Goal: Book appointment/travel/reservation

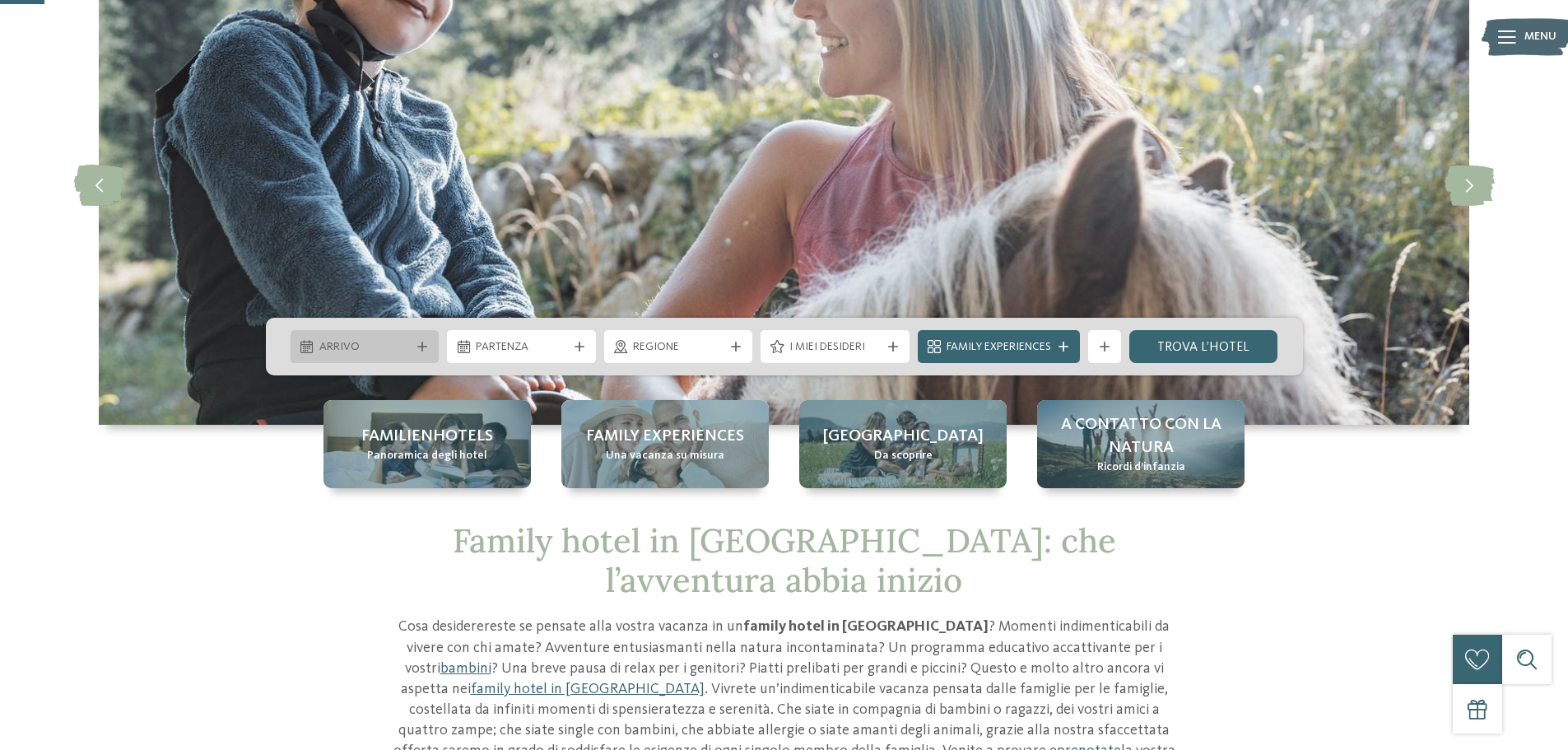
click at [420, 345] on icon at bounding box center [422, 346] width 10 height 10
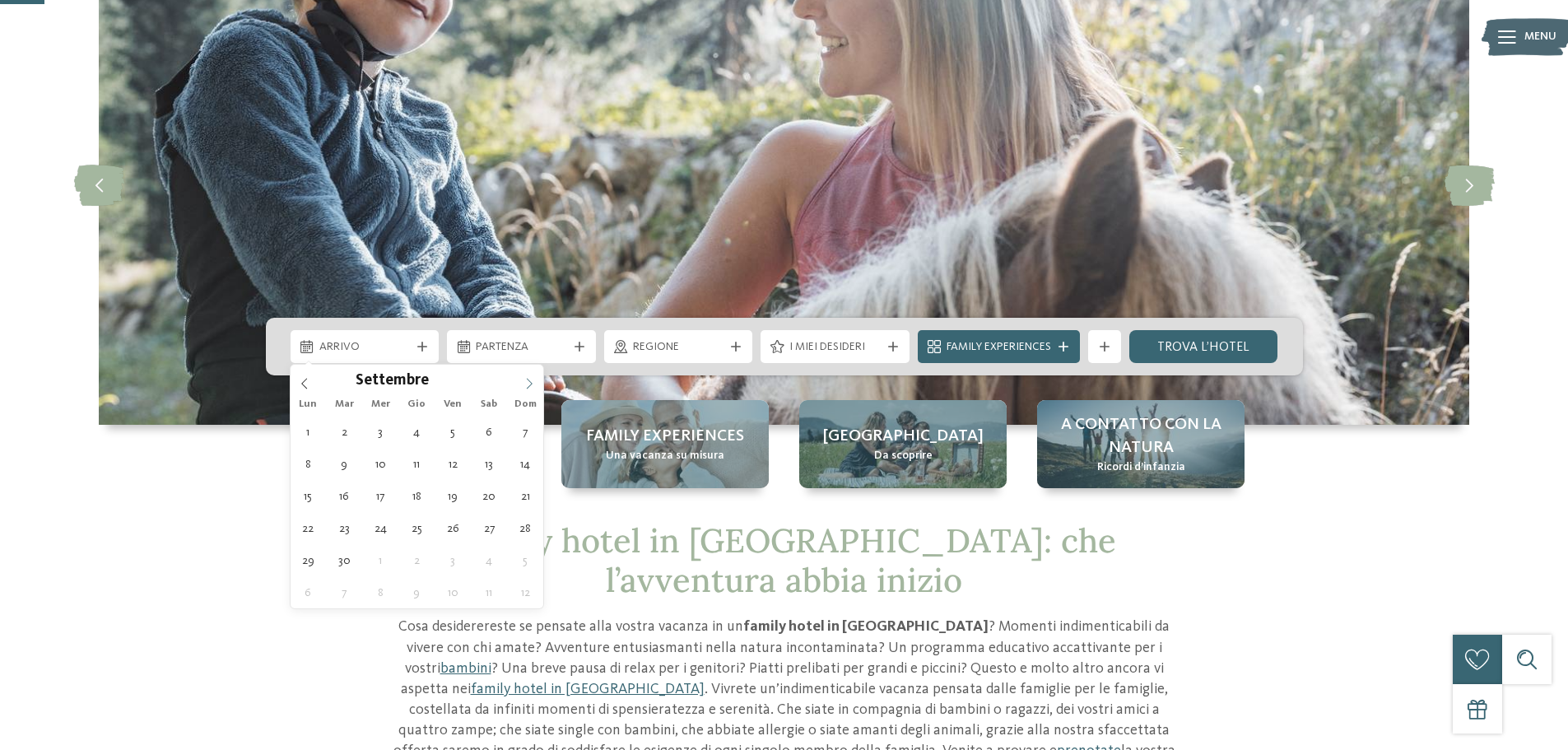
click at [532, 380] on icon at bounding box center [529, 384] width 11 height 11
click at [521, 375] on div at bounding box center [521, 375] width 0 height 0
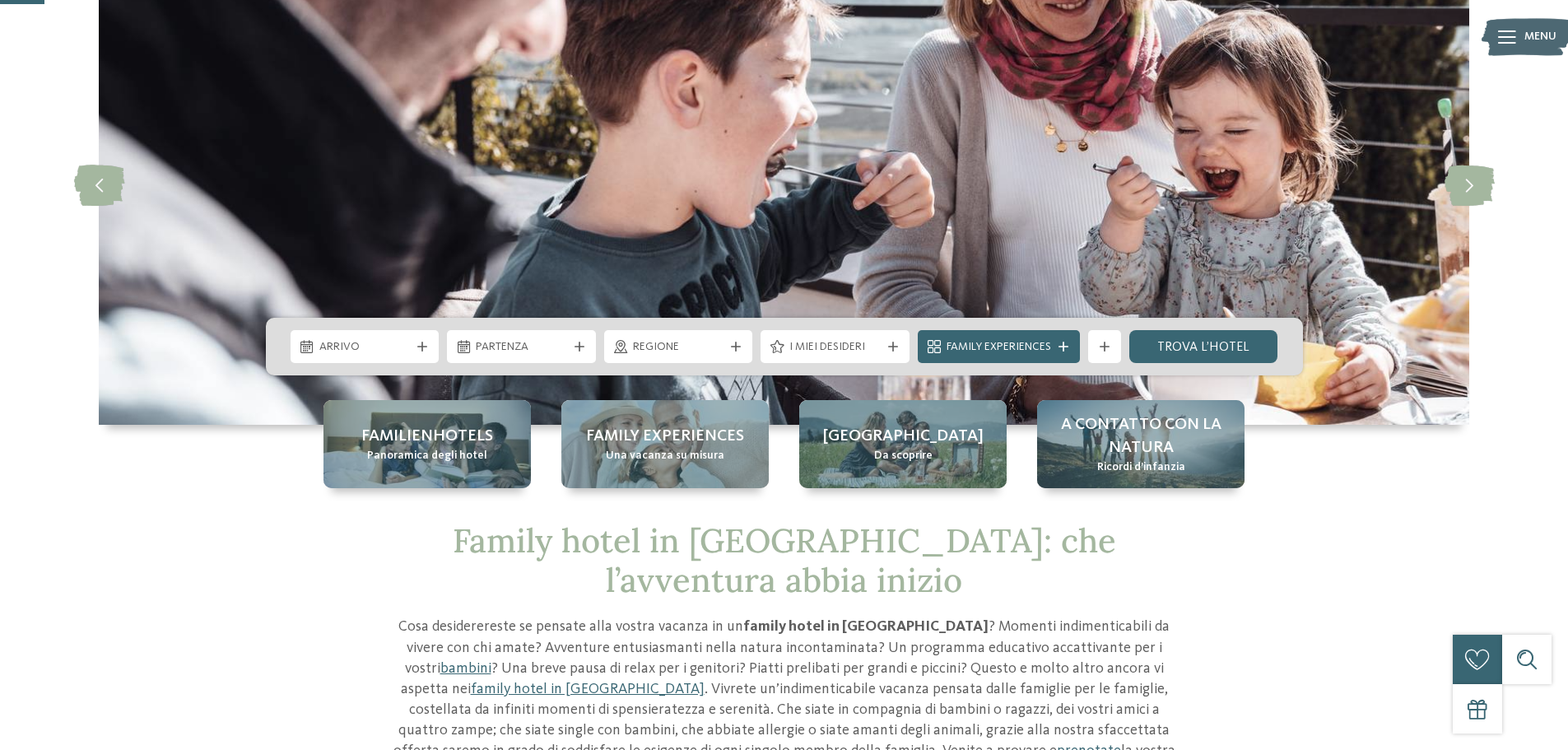
click at [441, 247] on img at bounding box center [784, 185] width 1371 height 480
click at [416, 345] on div at bounding box center [422, 346] width 16 height 10
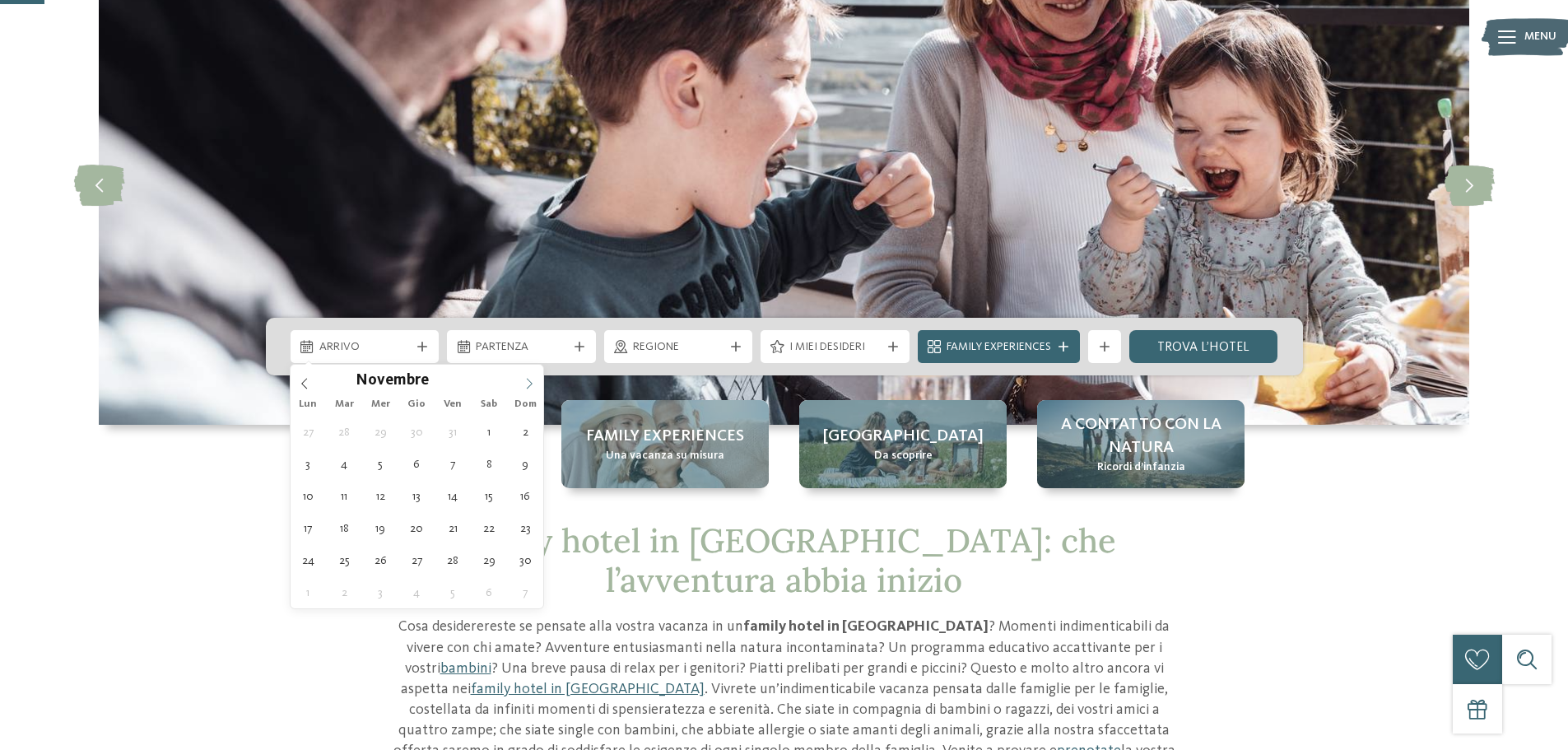
click at [521, 381] on span at bounding box center [528, 378] width 28 height 28
type div "30.12.2025"
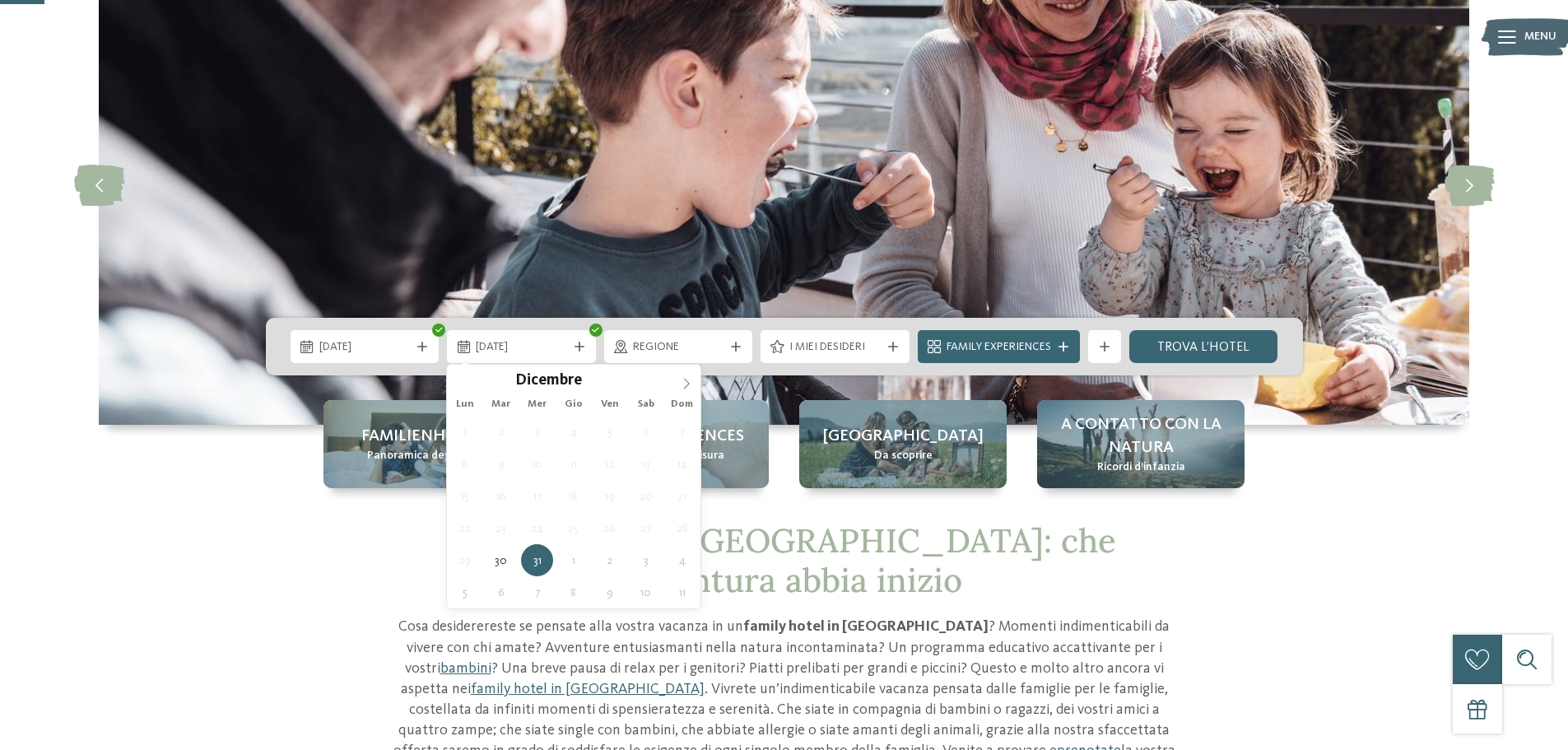
type input "****"
click at [685, 383] on icon at bounding box center [686, 384] width 11 height 11
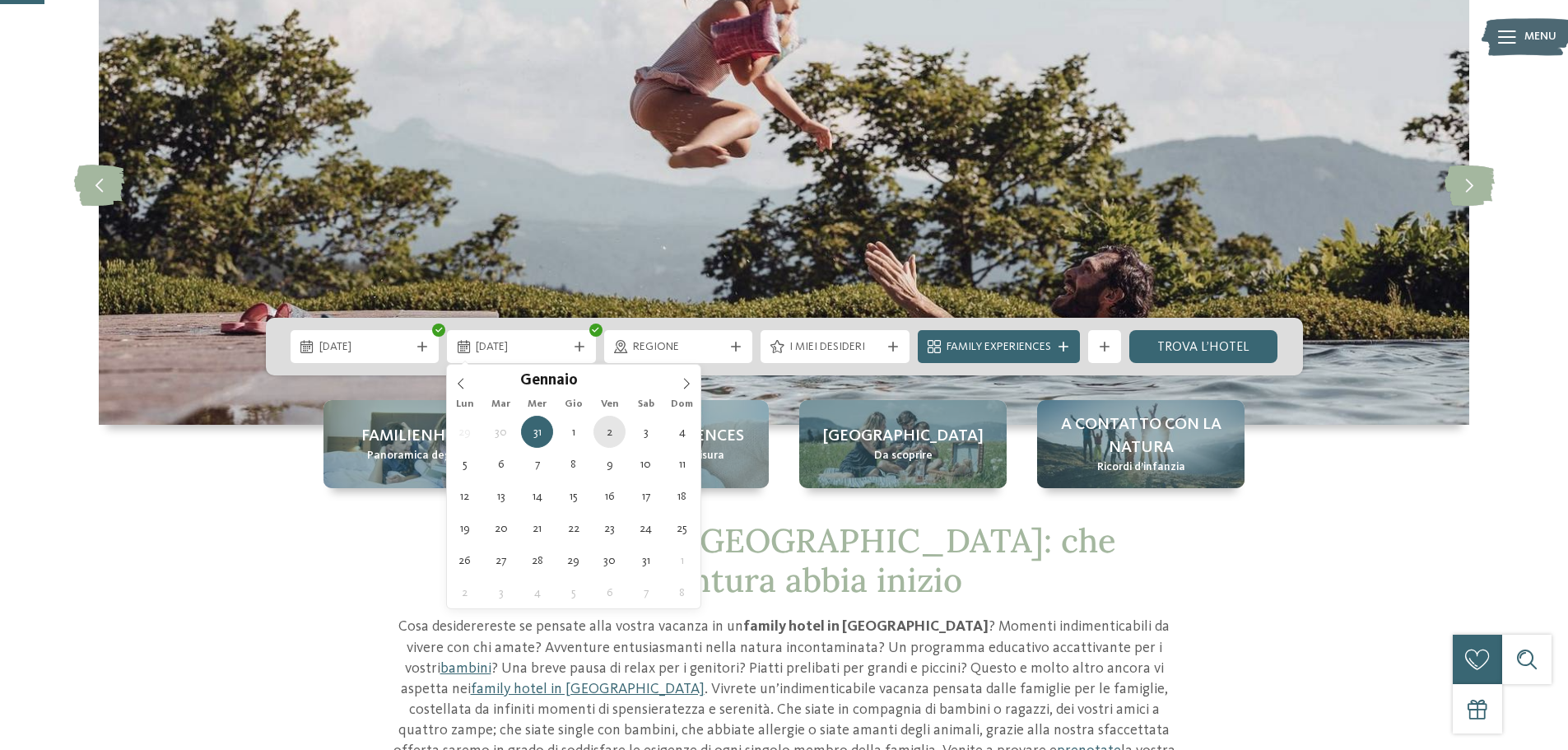
type div "02.01.2026"
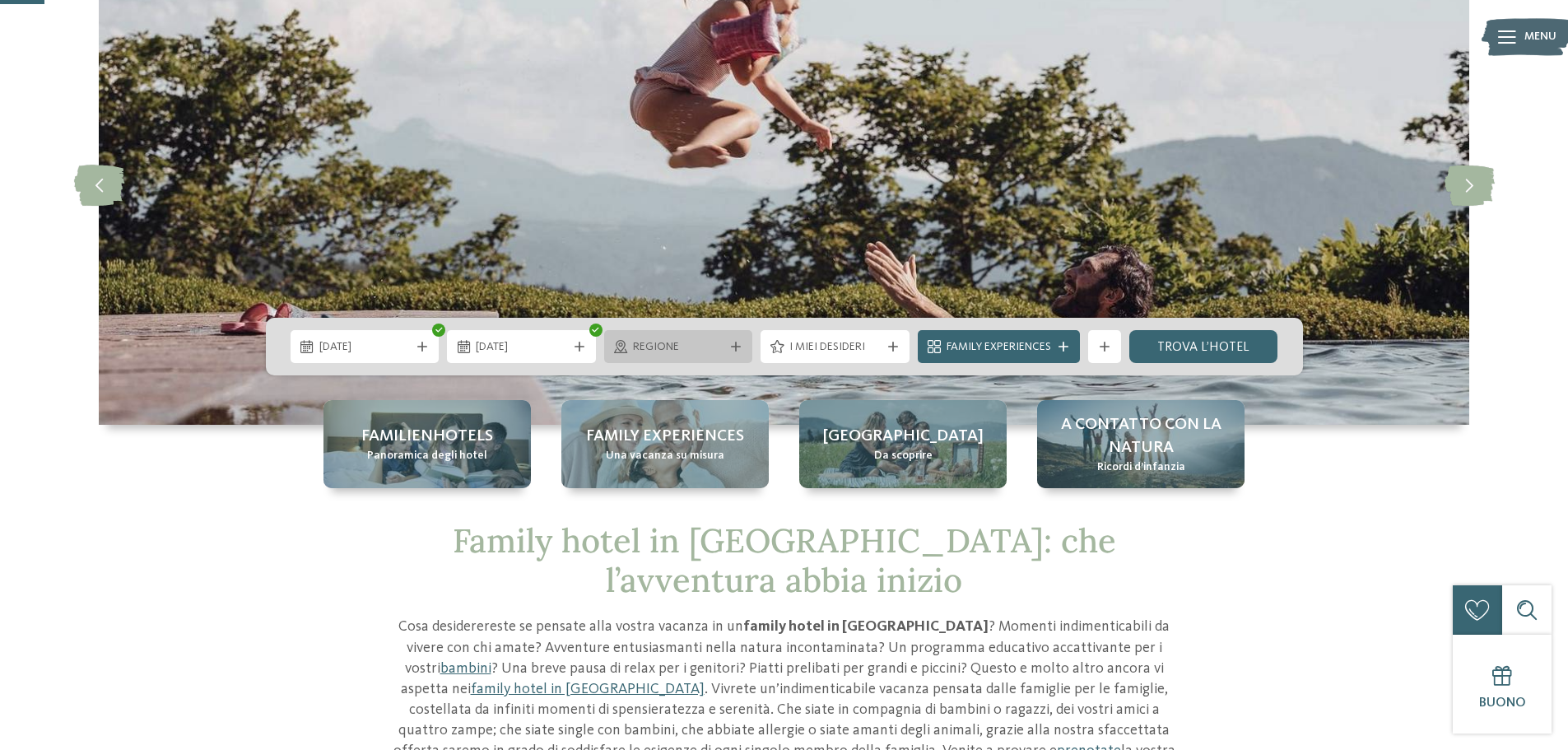
click at [732, 340] on div "Regione" at bounding box center [679, 346] width 149 height 33
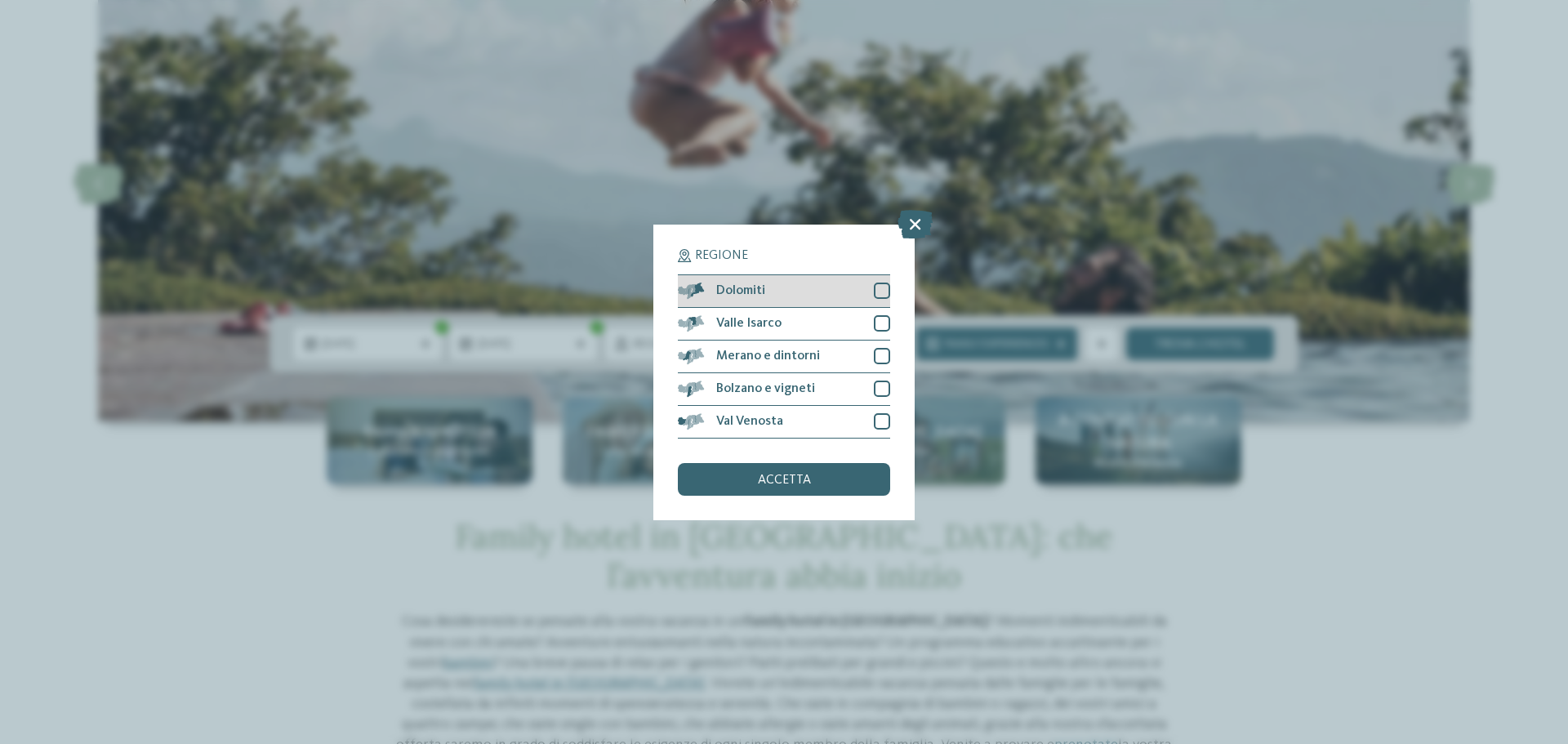
click at [881, 288] on div at bounding box center [881, 290] width 16 height 16
click at [875, 318] on div at bounding box center [881, 323] width 16 height 16
click at [882, 354] on div at bounding box center [881, 355] width 16 height 16
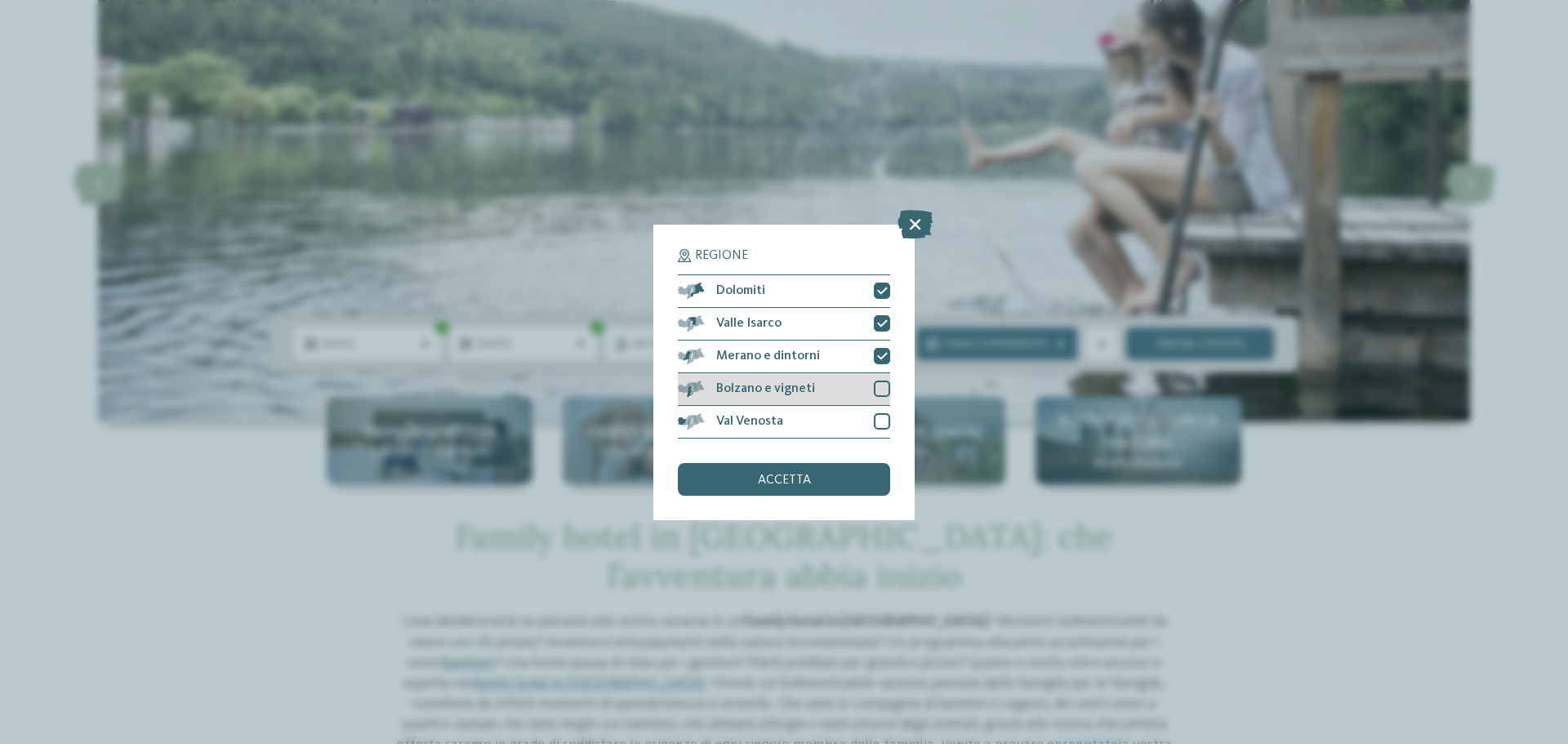
click at [888, 390] on div at bounding box center [881, 388] width 16 height 16
click at [887, 420] on div at bounding box center [881, 421] width 16 height 16
click at [808, 475] on span "accetta" at bounding box center [785, 481] width 53 height 13
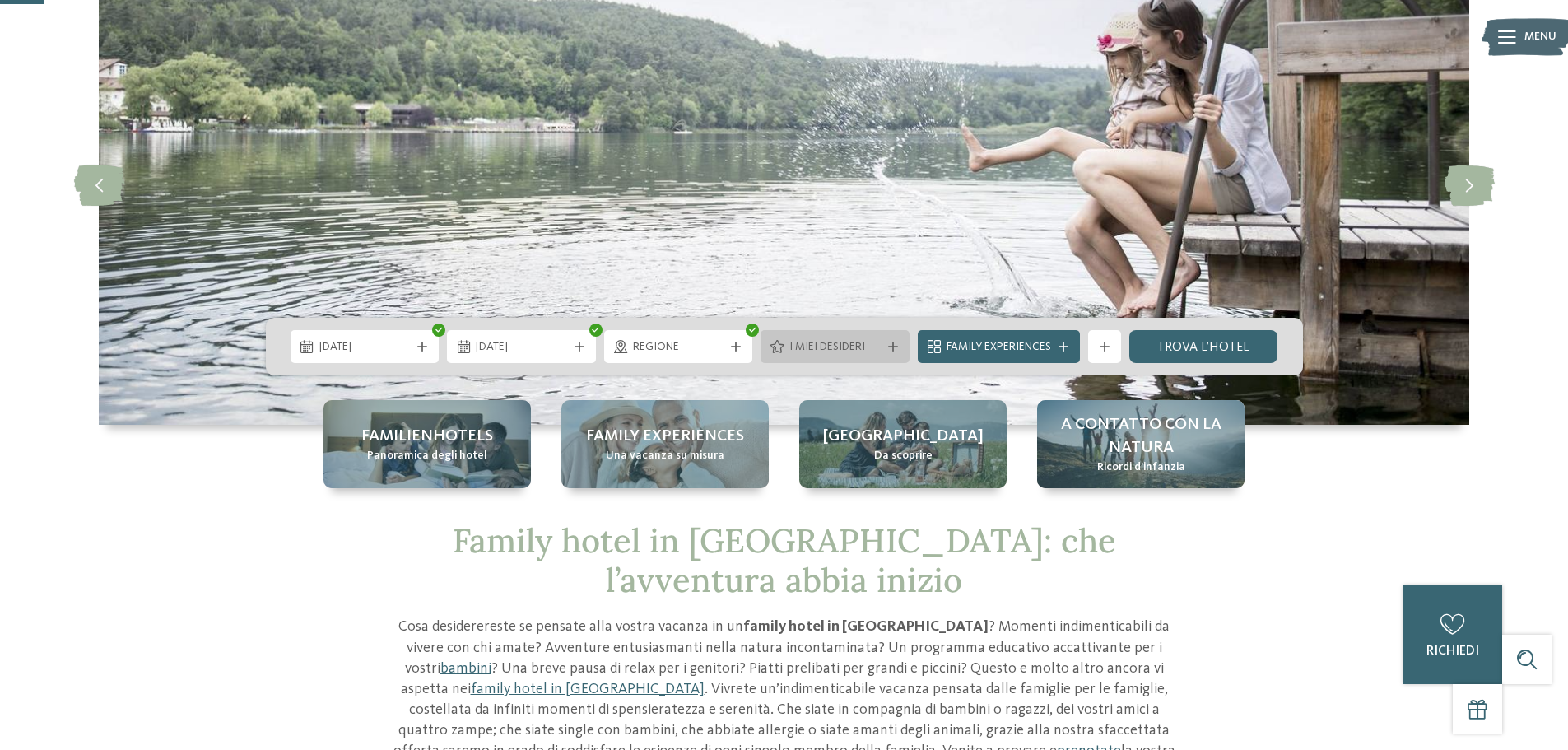
click at [869, 336] on div "I miei desideri" at bounding box center [835, 346] width 149 height 33
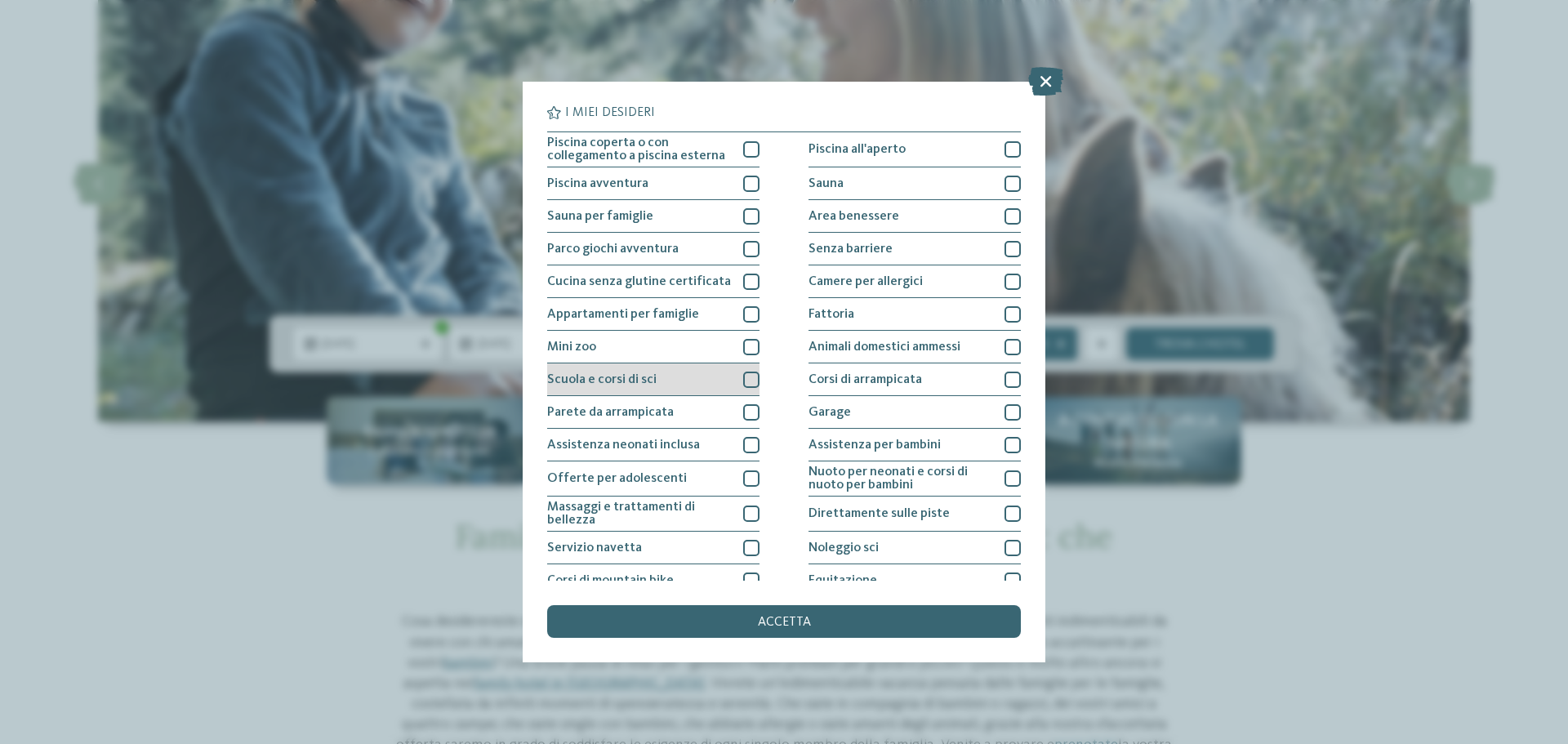
click at [695, 372] on div "Scuola e corsi di sci" at bounding box center [653, 380] width 213 height 33
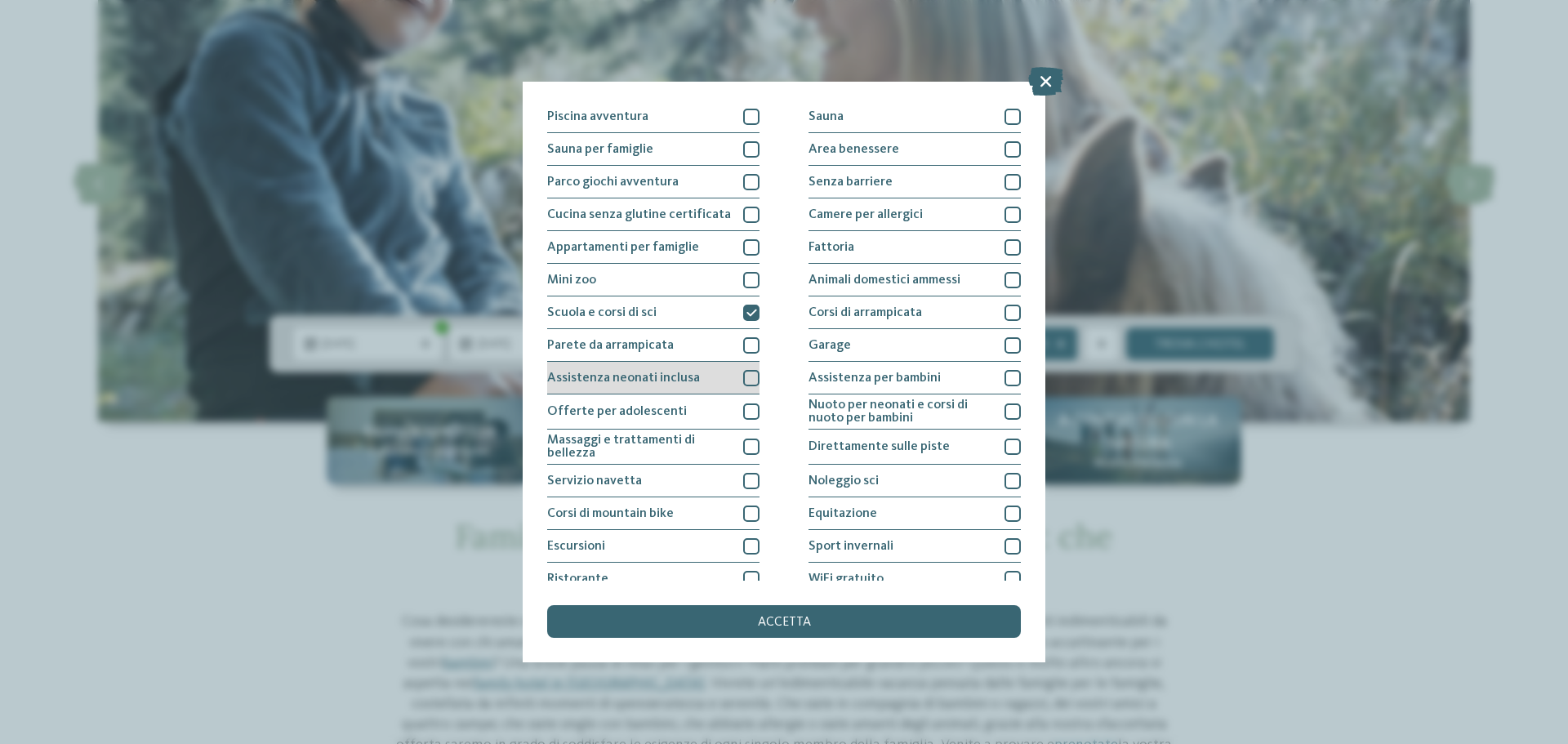
scroll to position [114, 0]
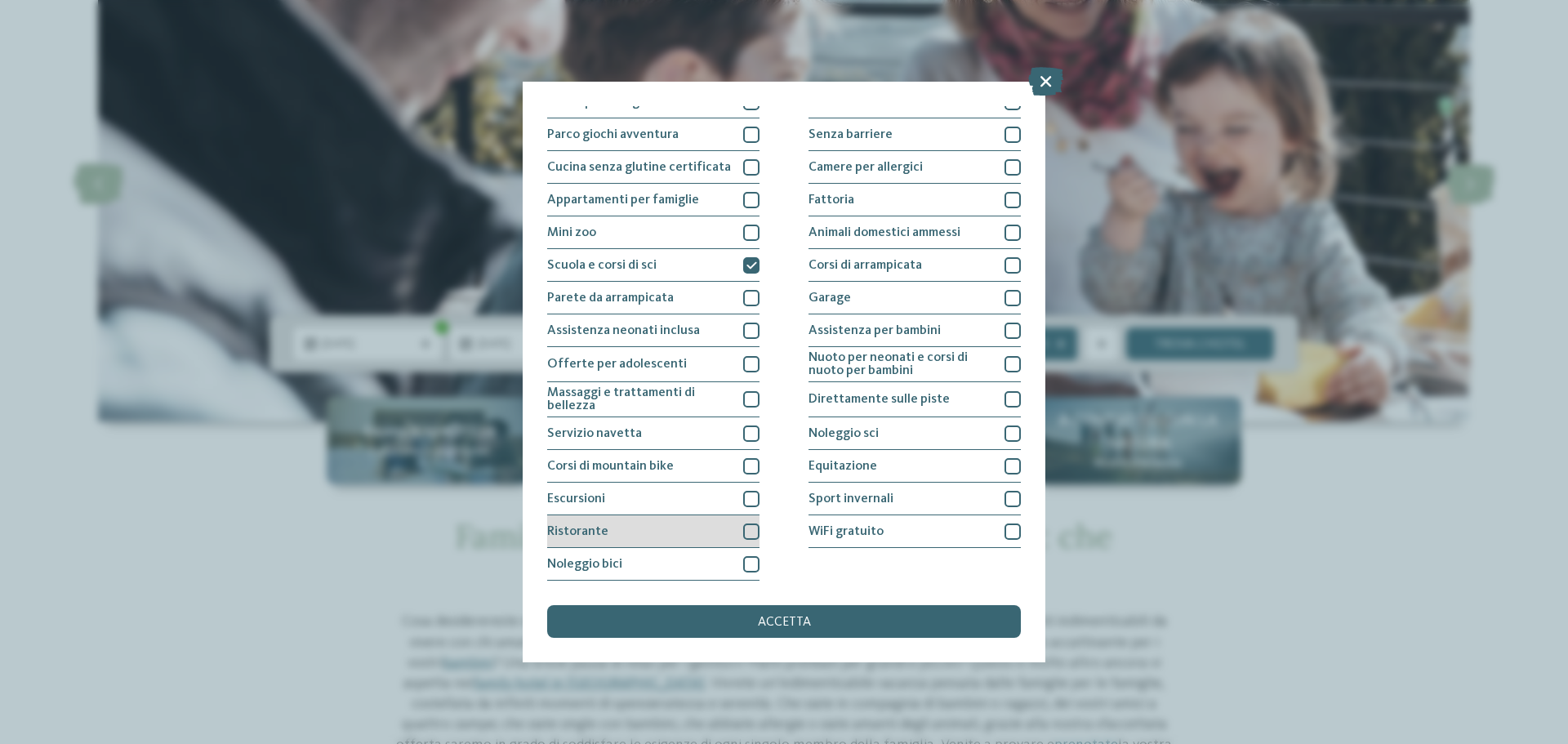
click at [686, 526] on div "Ristorante" at bounding box center [653, 532] width 213 height 33
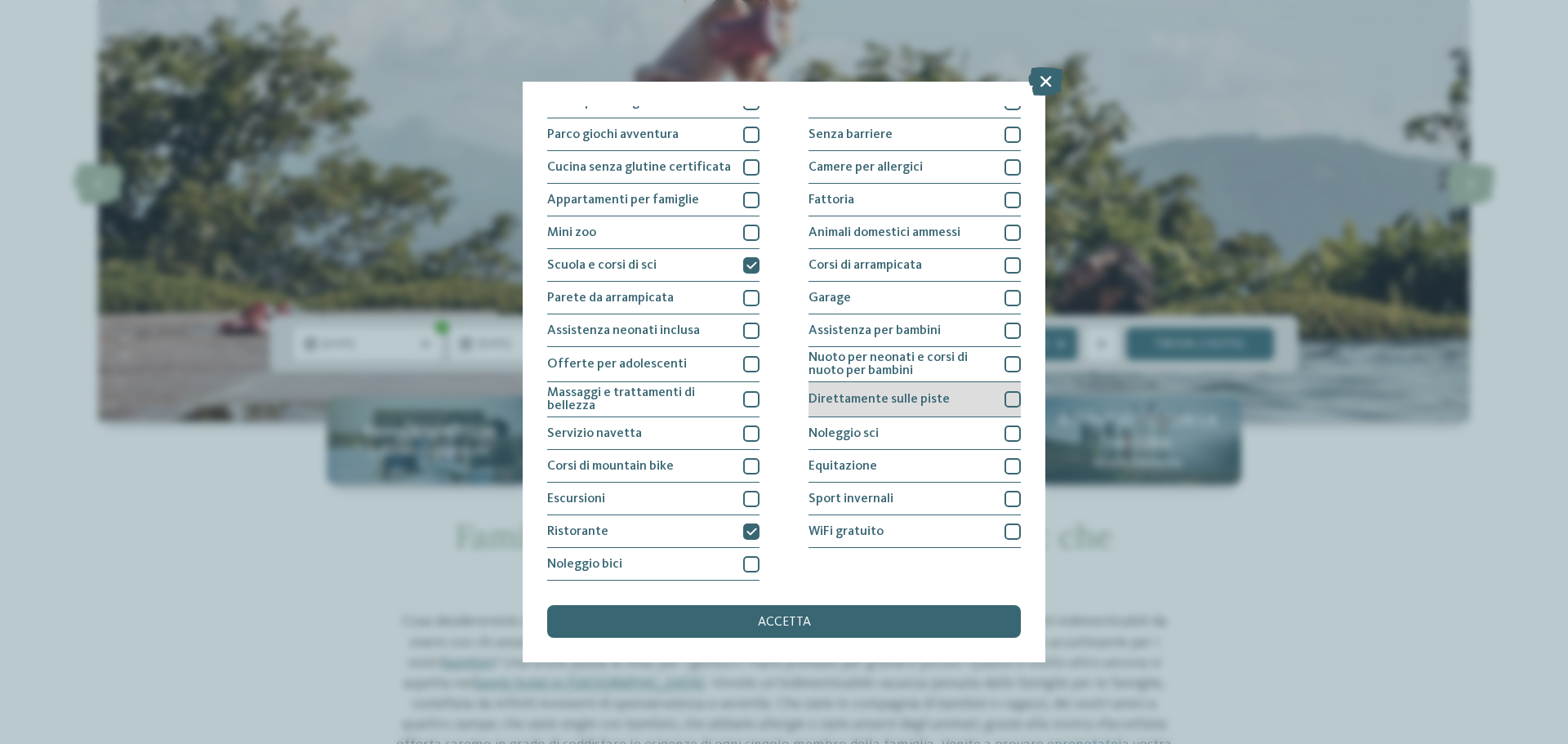
click at [860, 397] on span "Direttamente sulle piste" at bounding box center [879, 399] width 142 height 13
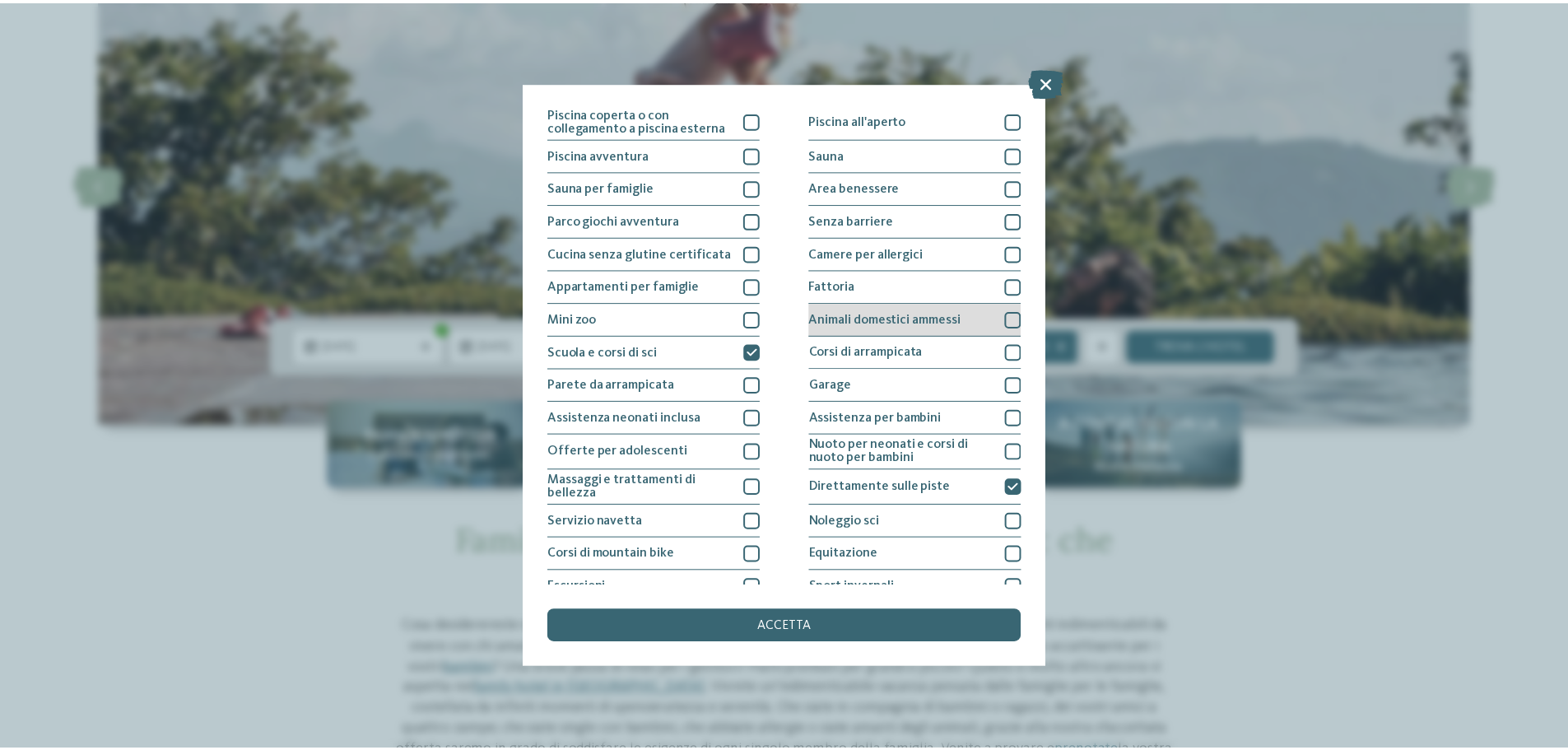
scroll to position [0, 0]
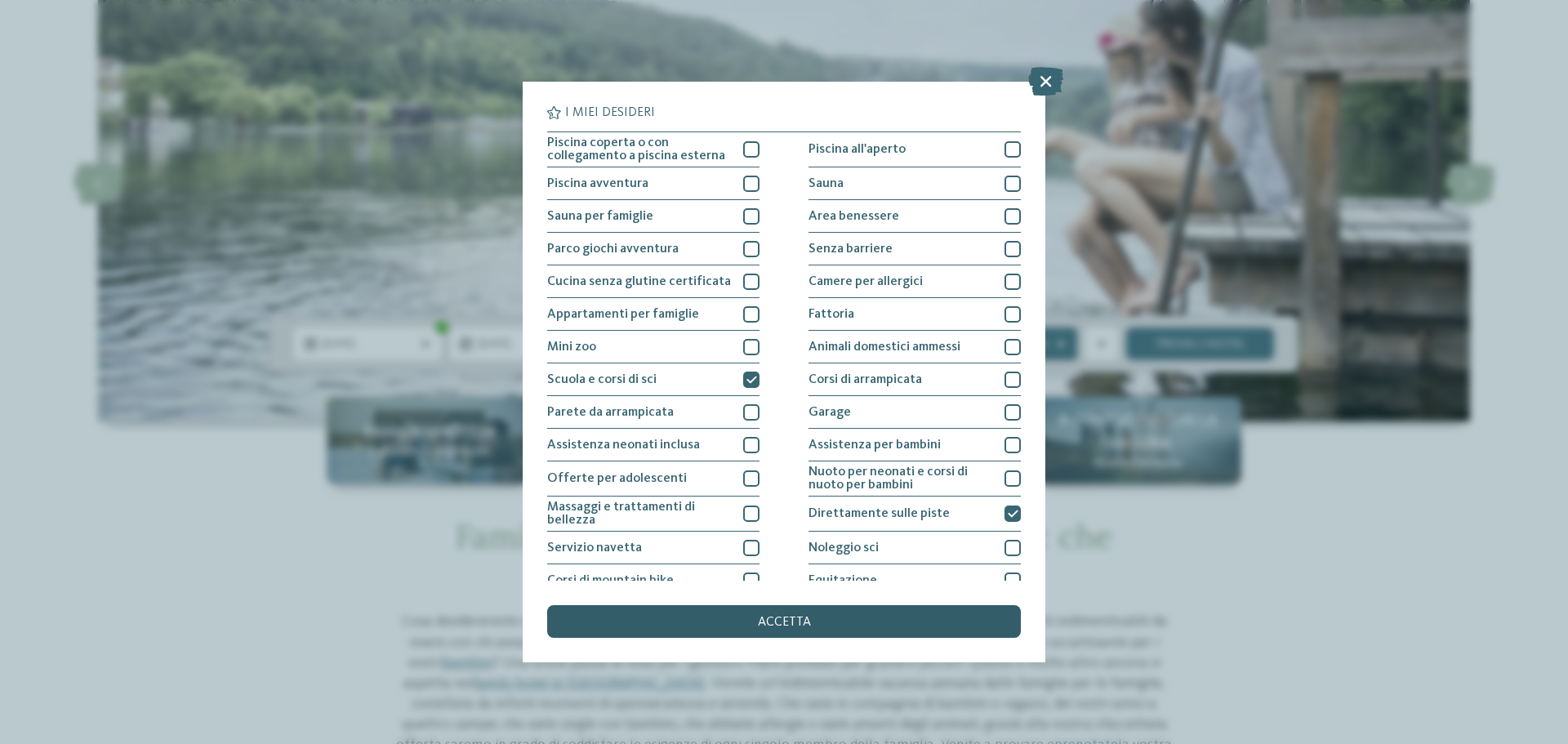
click at [744, 615] on div "accetta" at bounding box center [784, 621] width 474 height 33
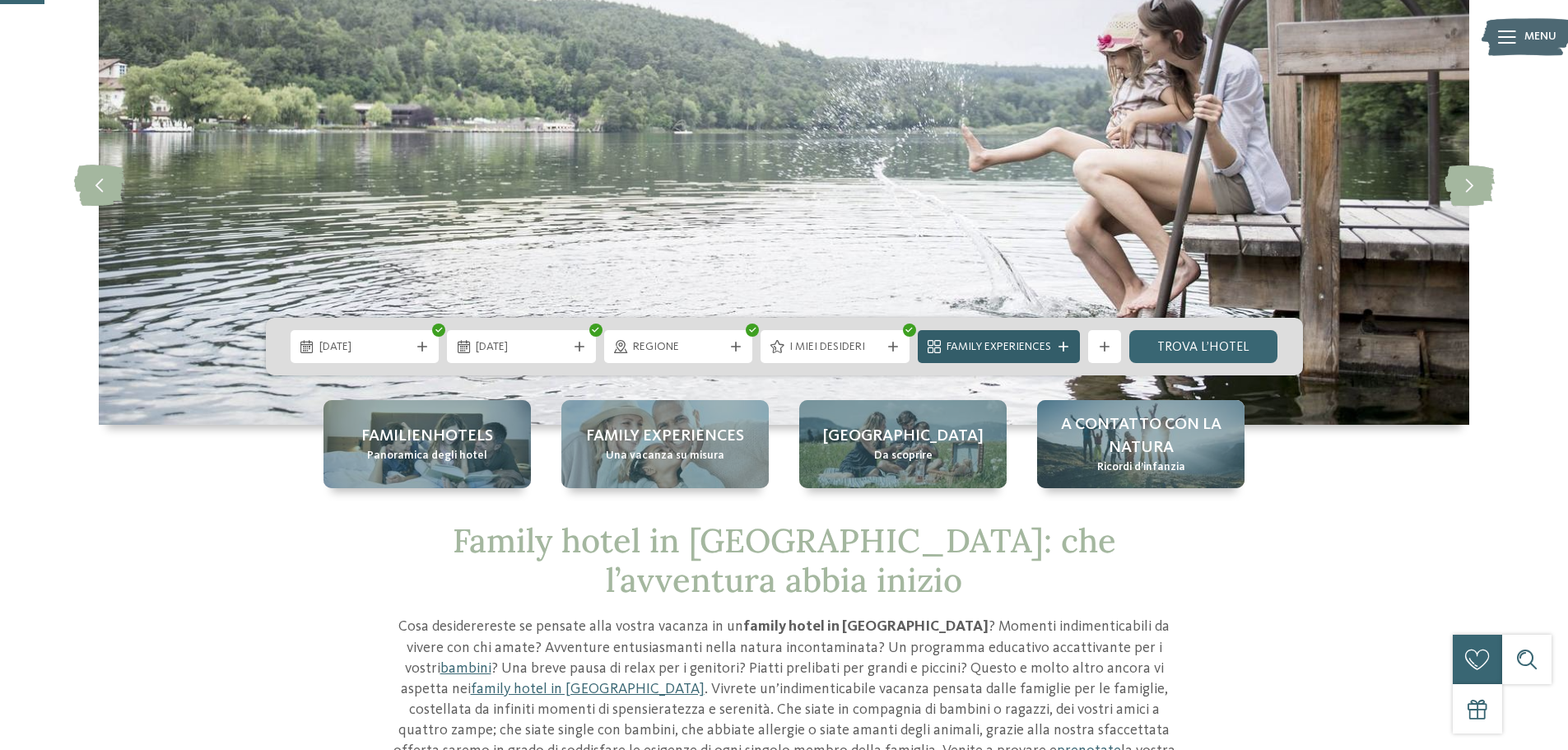
click at [1068, 345] on icon at bounding box center [1063, 346] width 10 height 10
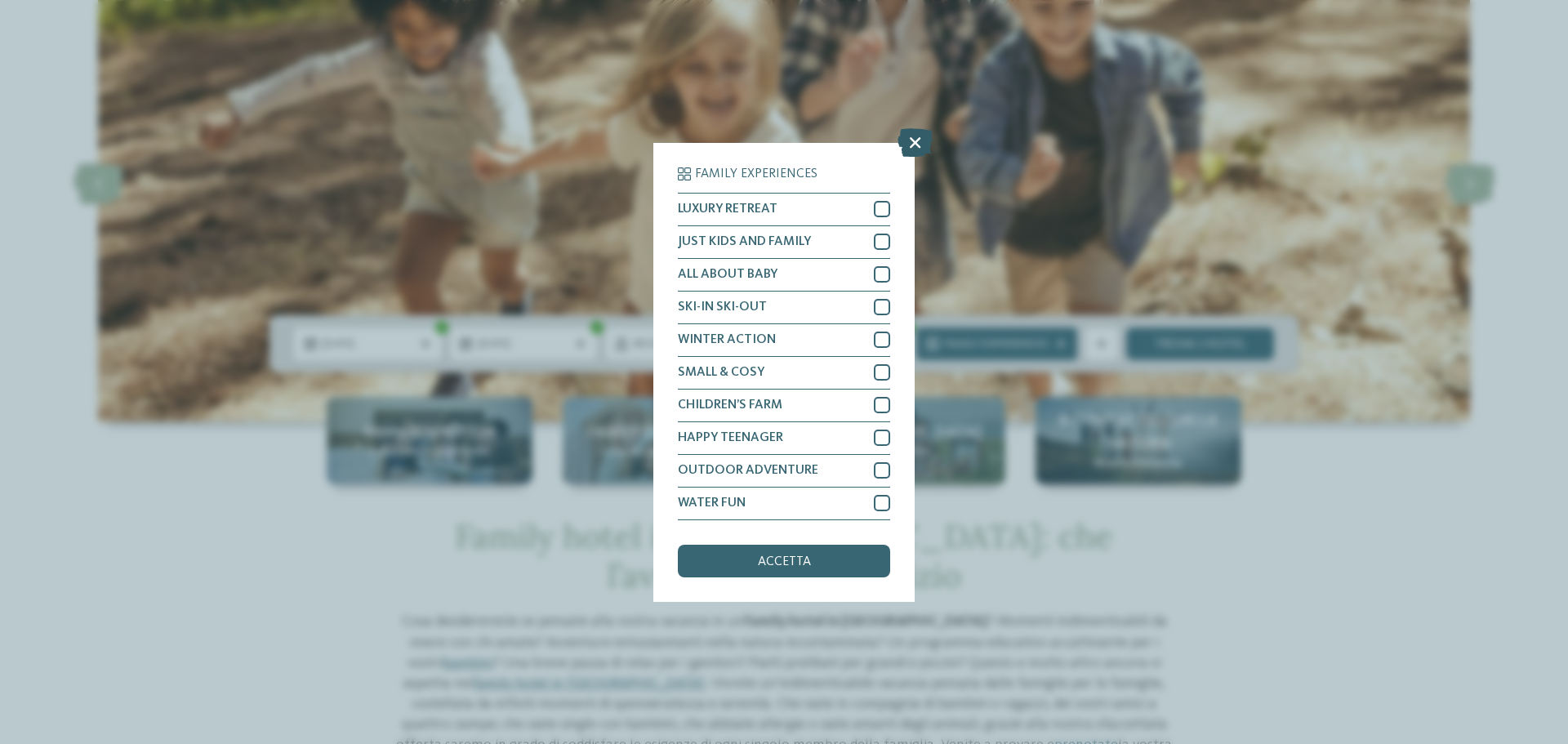
click at [920, 145] on icon at bounding box center [914, 142] width 35 height 28
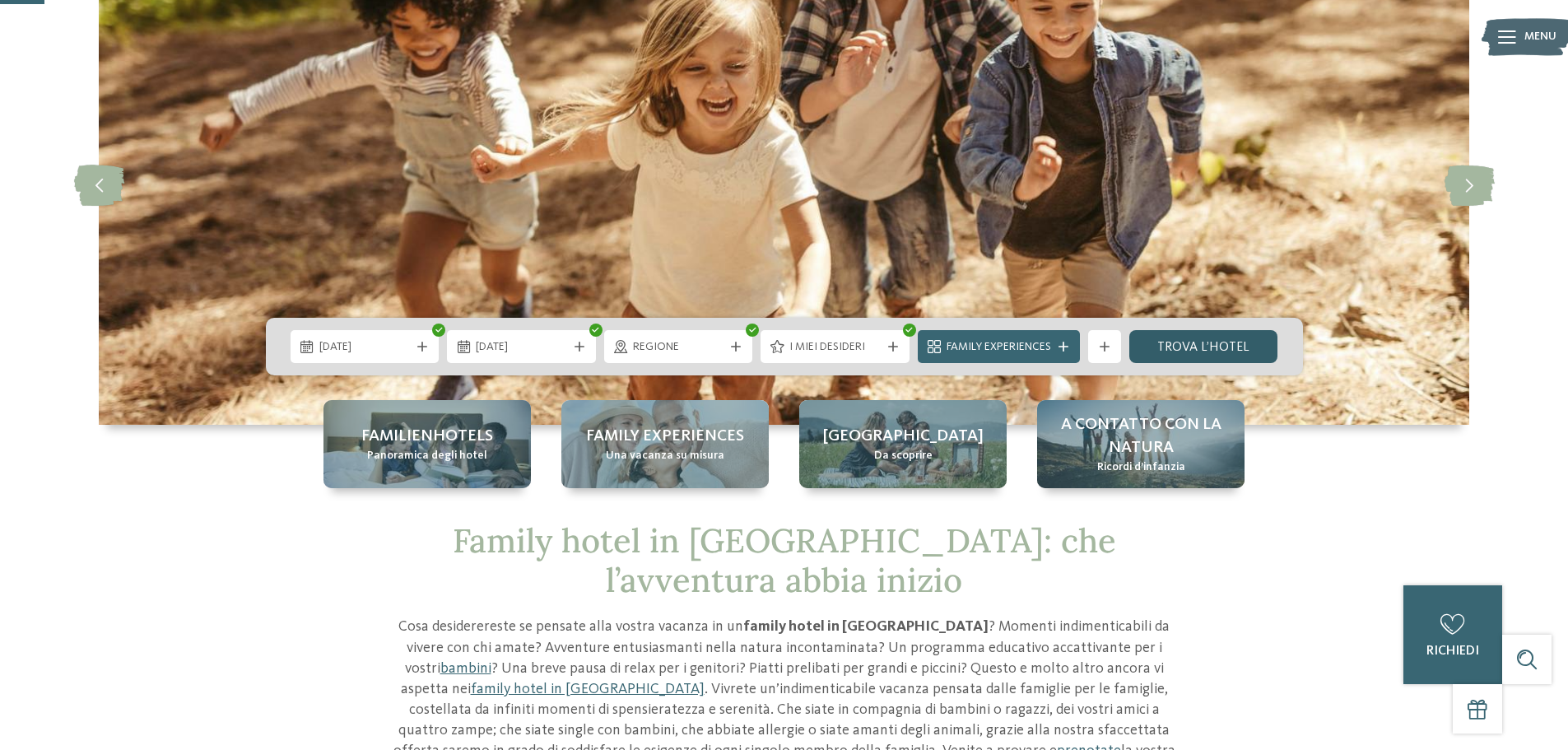
click at [1204, 346] on link "trova l’hotel" at bounding box center [1204, 346] width 149 height 33
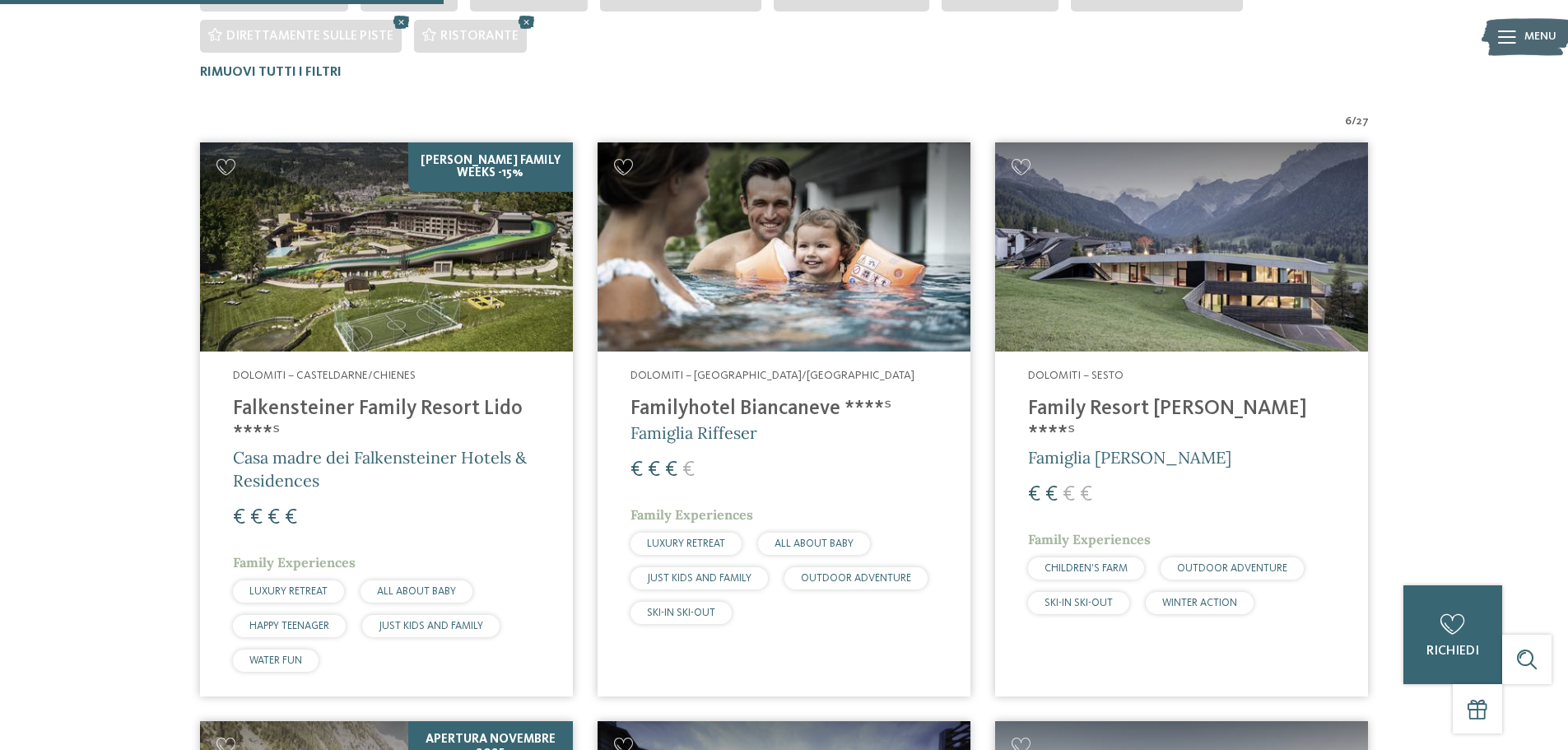
scroll to position [582, 0]
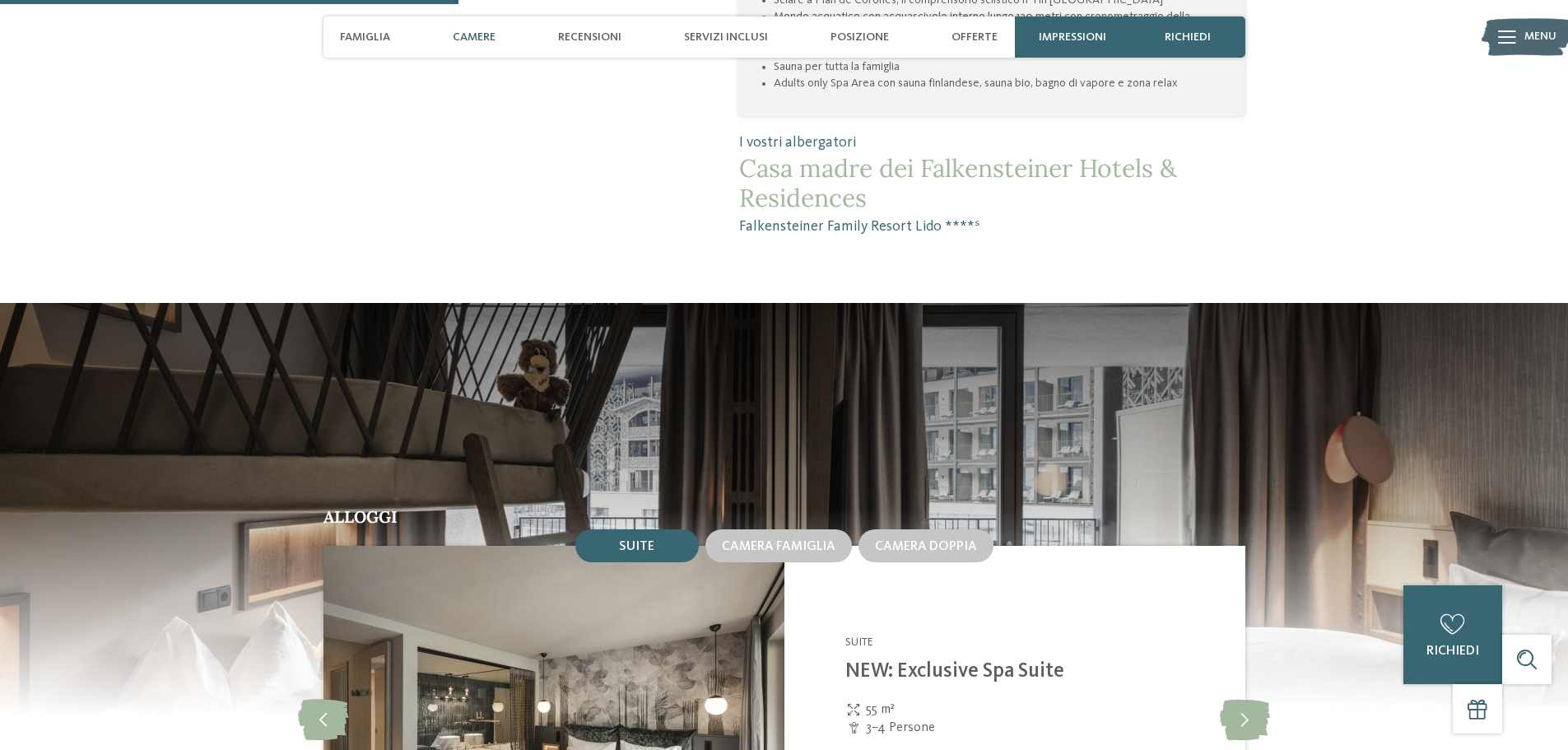
scroll to position [1647, 0]
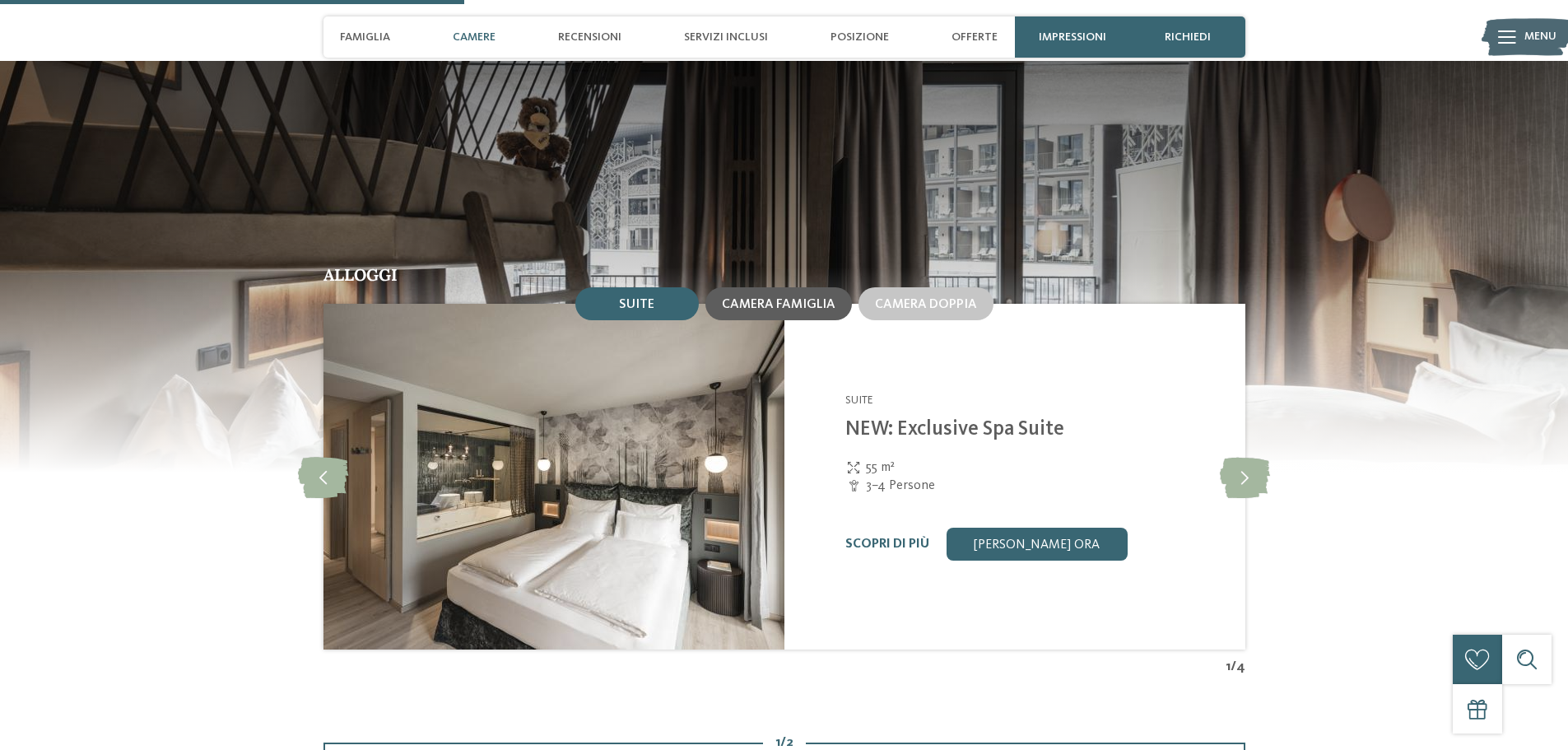
click at [793, 306] on span "Camera famiglia" at bounding box center [778, 305] width 113 height 13
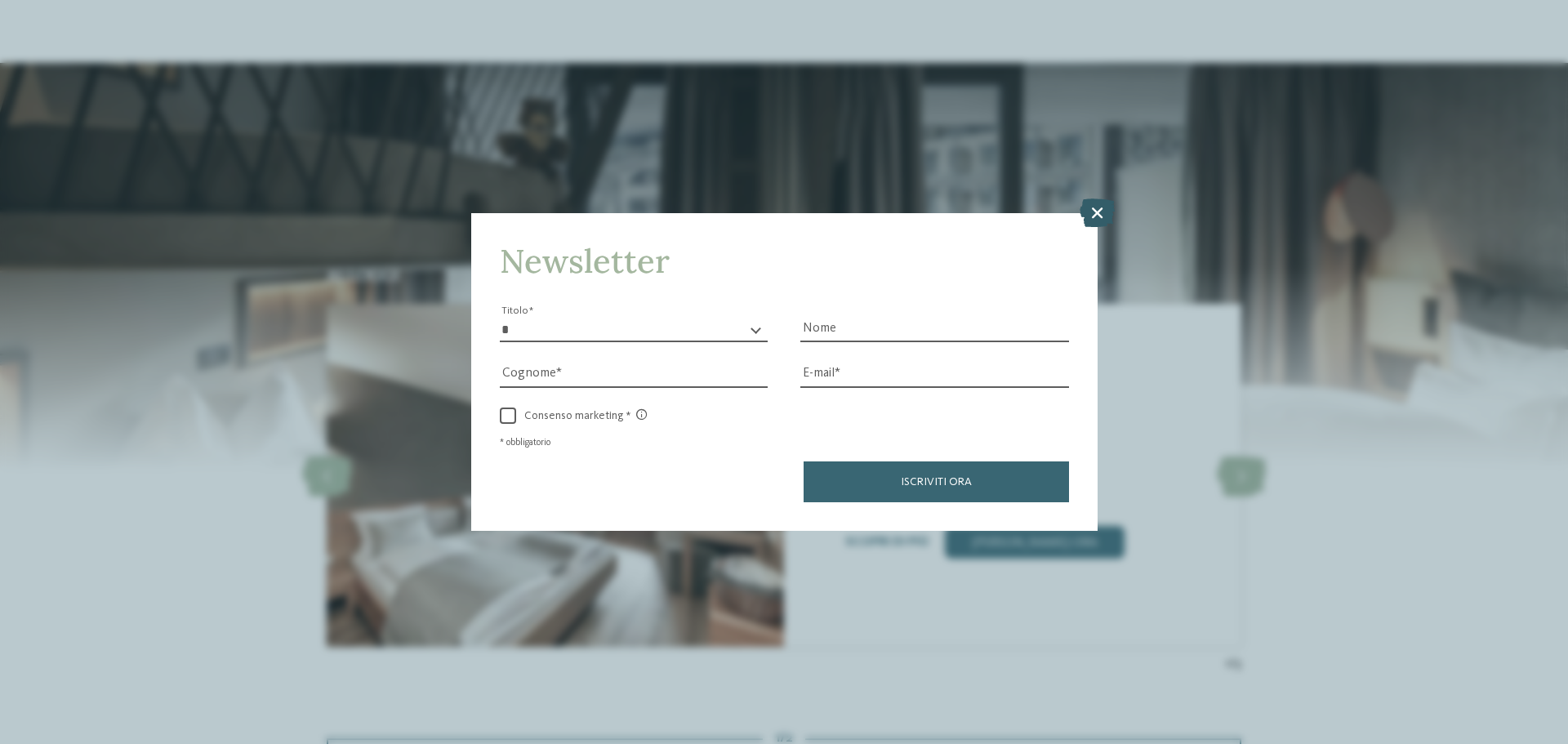
click at [1091, 215] on icon at bounding box center [1097, 212] width 35 height 28
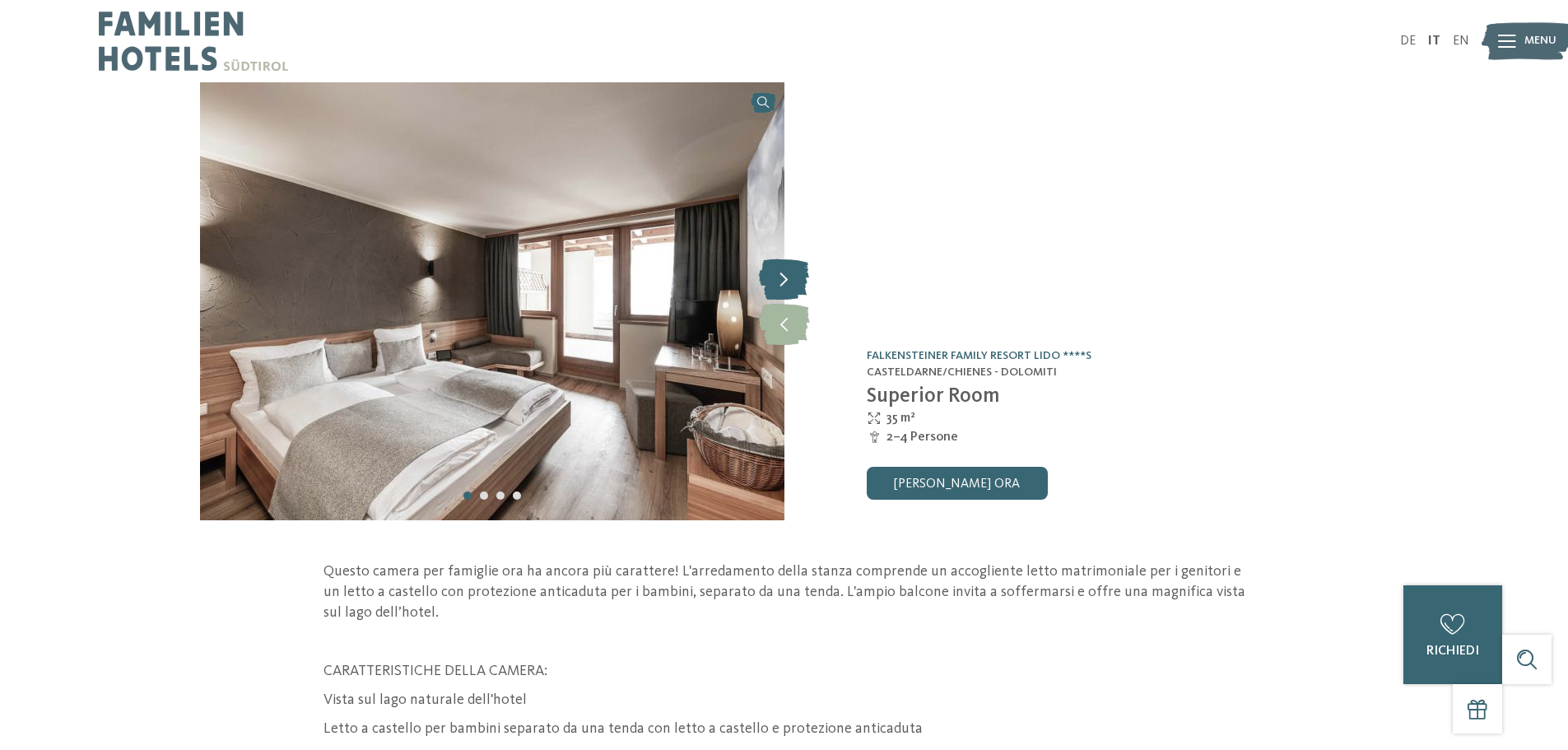
click at [792, 278] on icon at bounding box center [784, 279] width 50 height 41
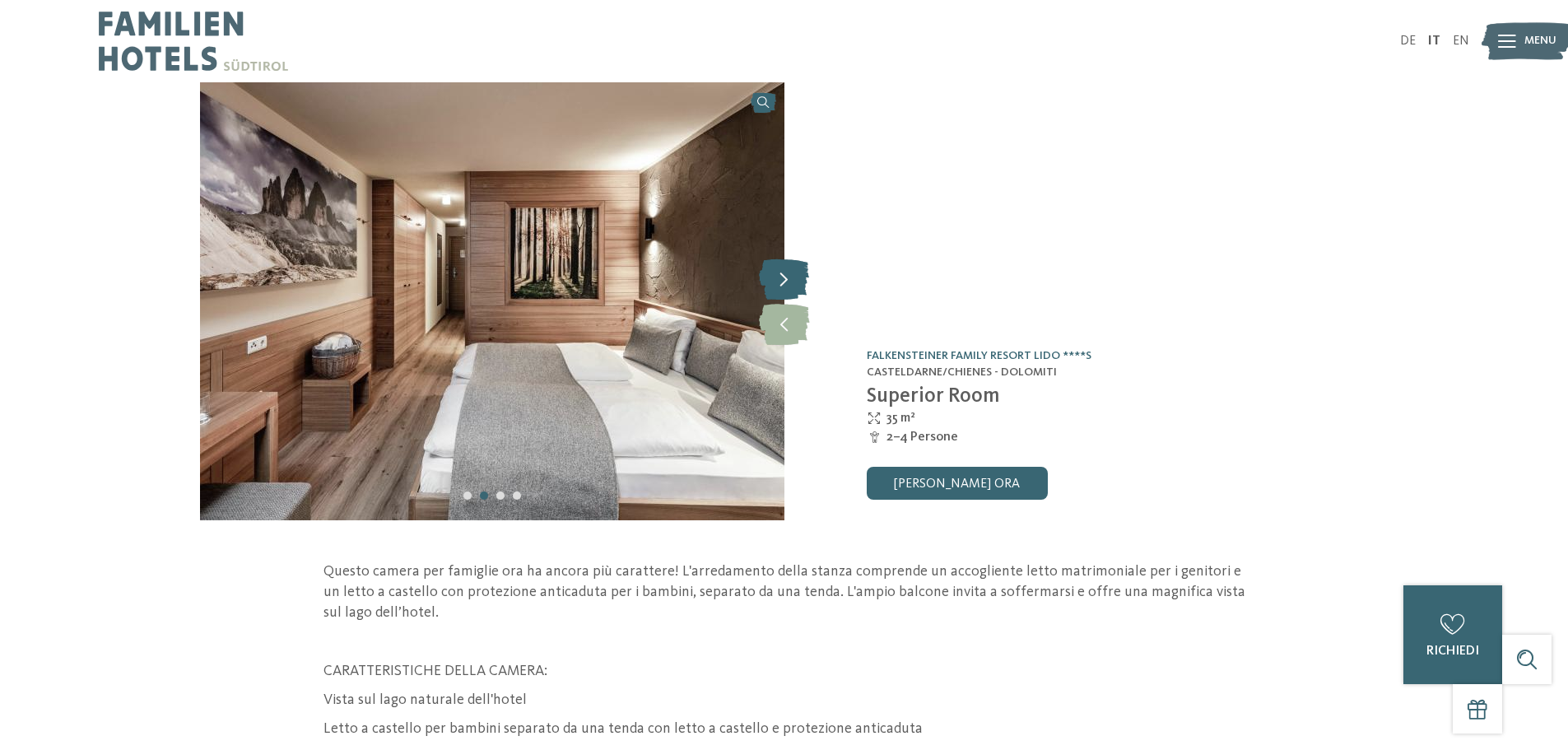
click at [792, 278] on icon at bounding box center [784, 279] width 50 height 41
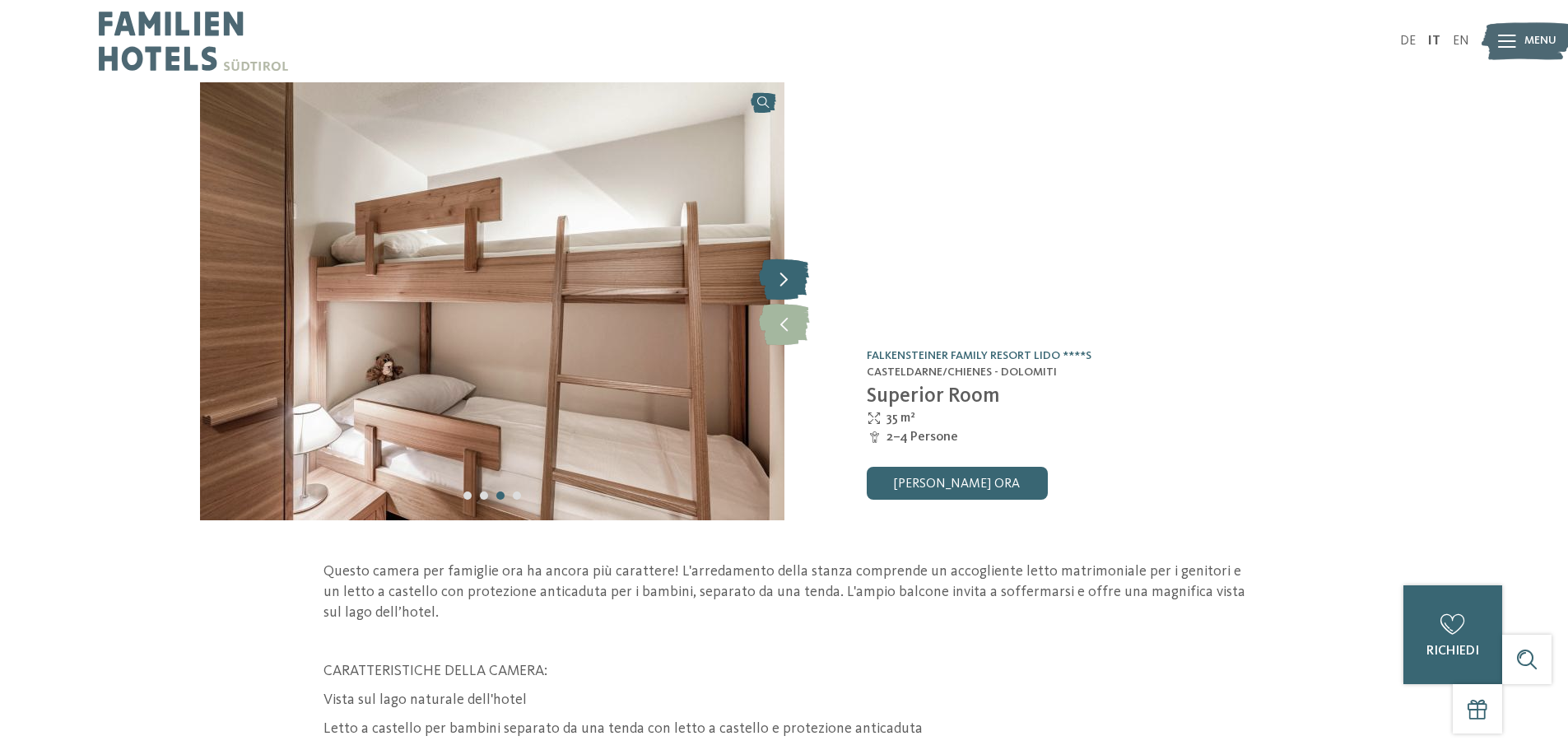
click at [792, 278] on icon at bounding box center [784, 279] width 50 height 41
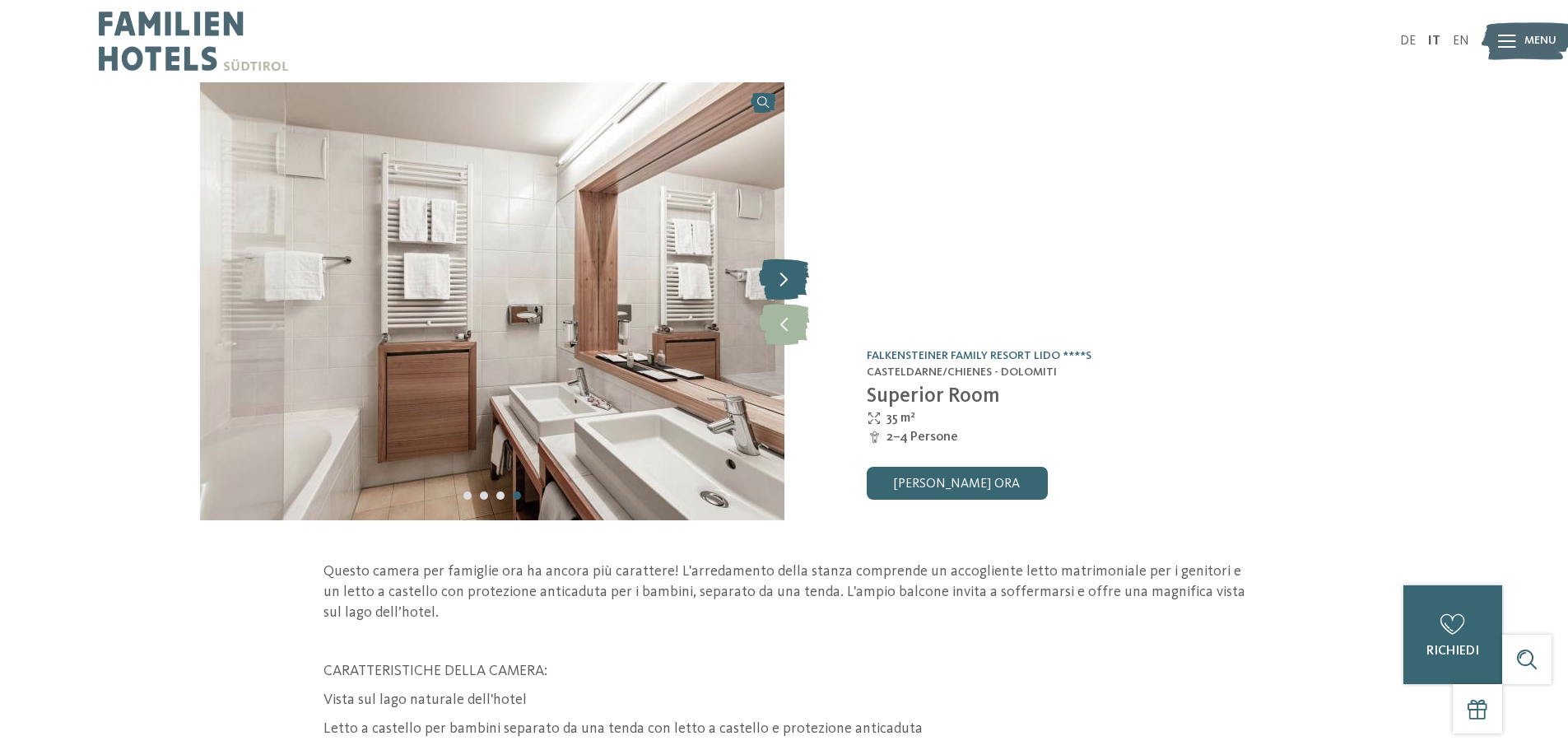
click at [792, 278] on icon at bounding box center [784, 279] width 50 height 41
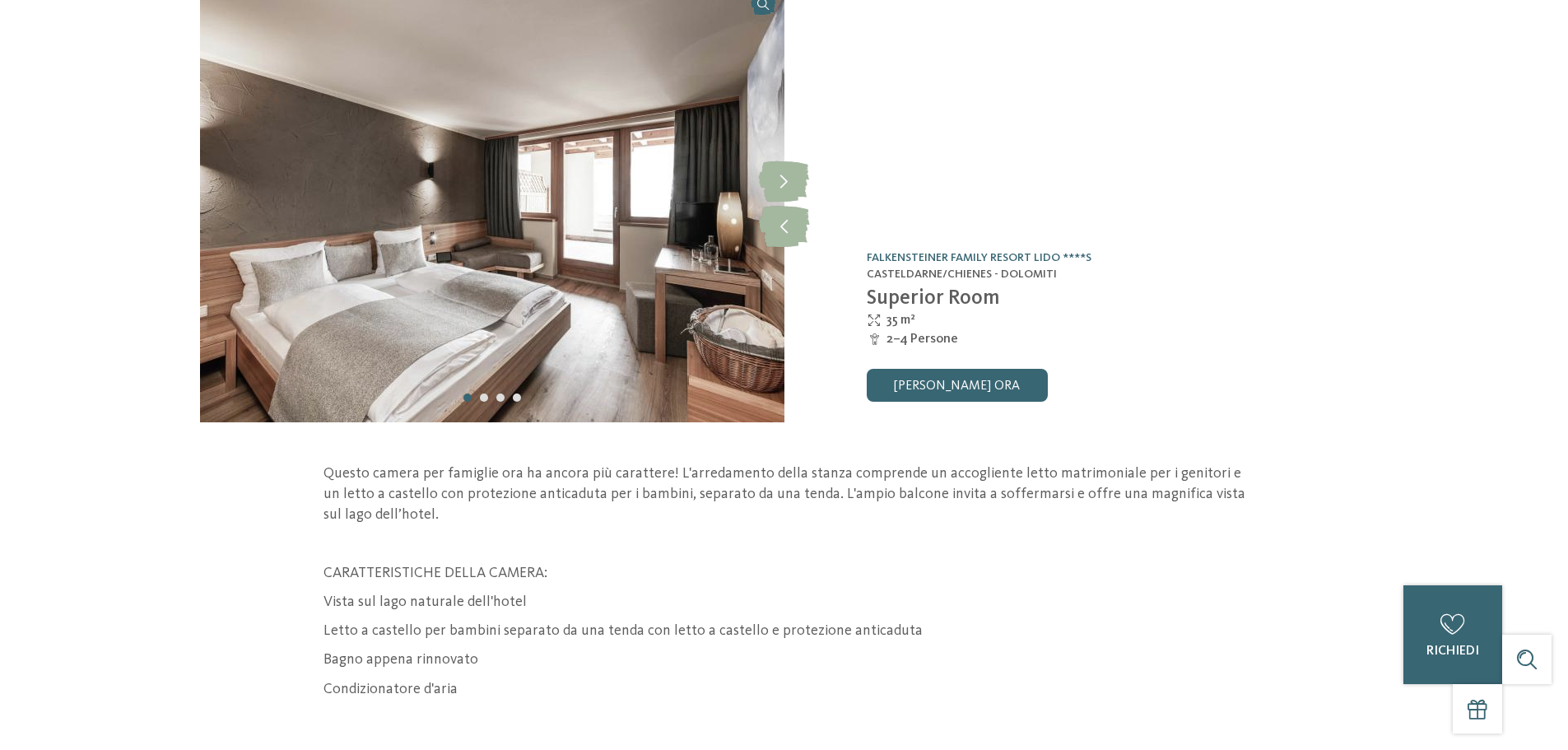
scroll to position [137, 0]
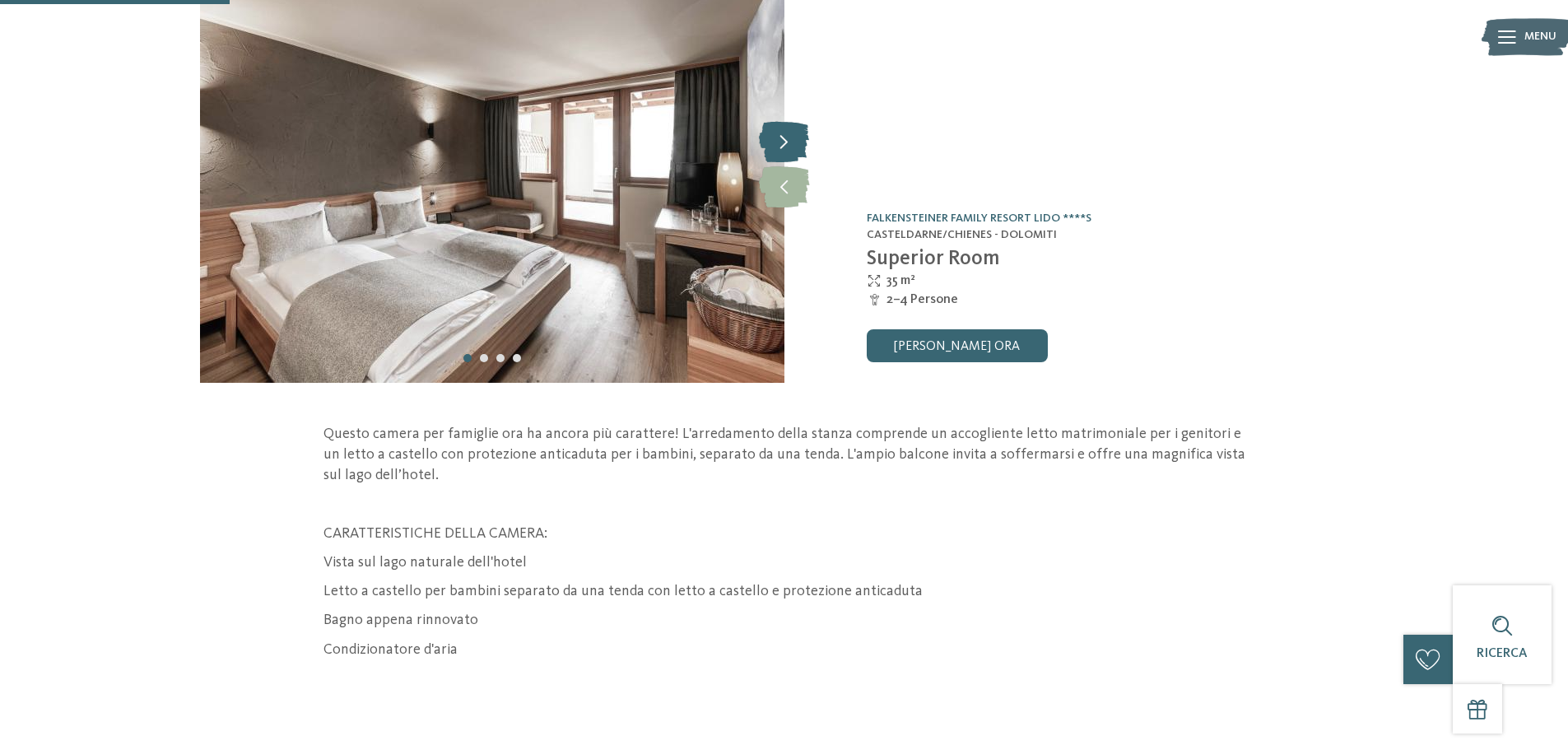
click at [775, 158] on icon at bounding box center [784, 141] width 50 height 41
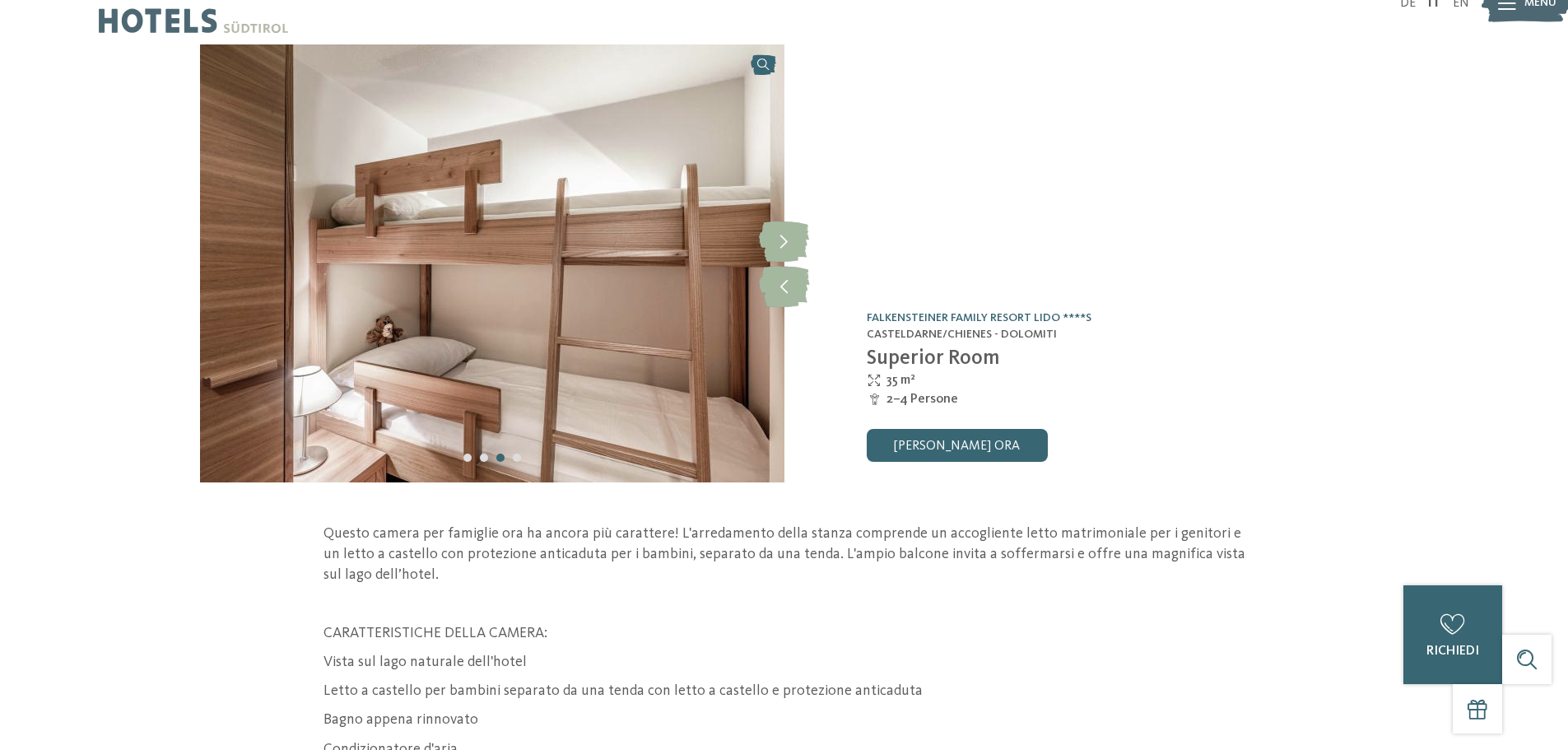
scroll to position [0, 0]
